Goal: Use online tool/utility: Utilize a website feature to perform a specific function

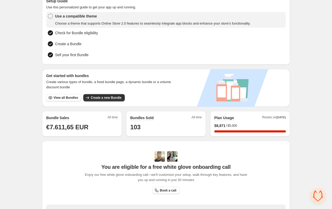
scroll to position [30, 0]
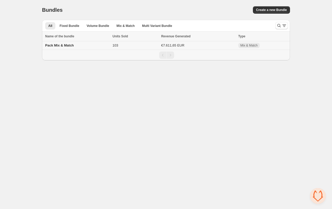
click at [56, 46] on span "Pack Mix & Match" at bounding box center [59, 45] width 29 height 4
